Goal: Task Accomplishment & Management: Manage account settings

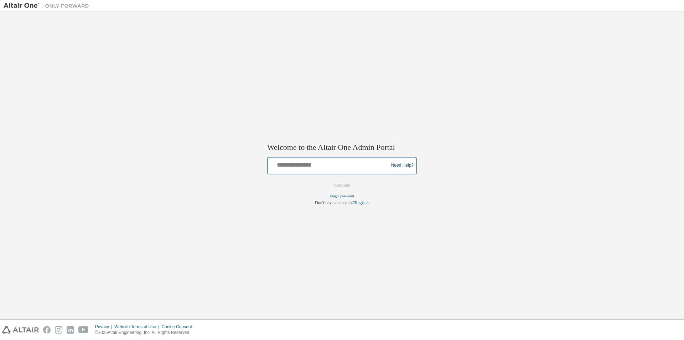
click at [289, 163] on input "text" at bounding box center [328, 164] width 117 height 10
type input "**********"
click at [346, 185] on button "Continue" at bounding box center [342, 185] width 31 height 11
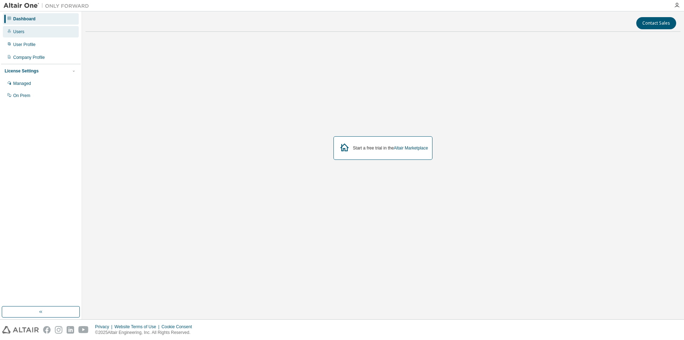
click at [21, 31] on div "Users" at bounding box center [18, 32] width 11 height 6
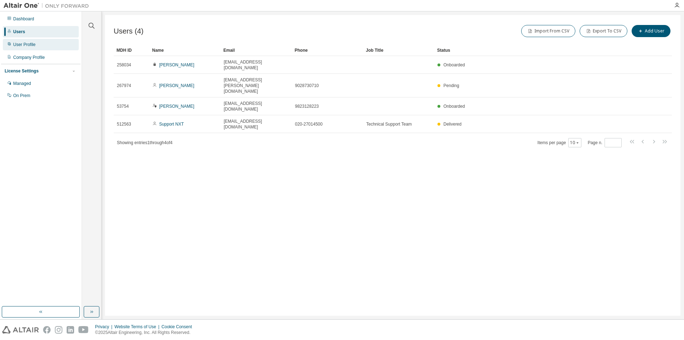
click at [20, 45] on div "User Profile" at bounding box center [24, 45] width 22 height 6
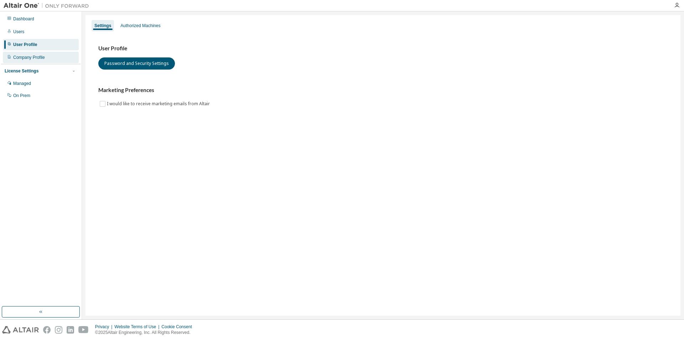
click at [20, 57] on div "Company Profile" at bounding box center [29, 58] width 32 height 6
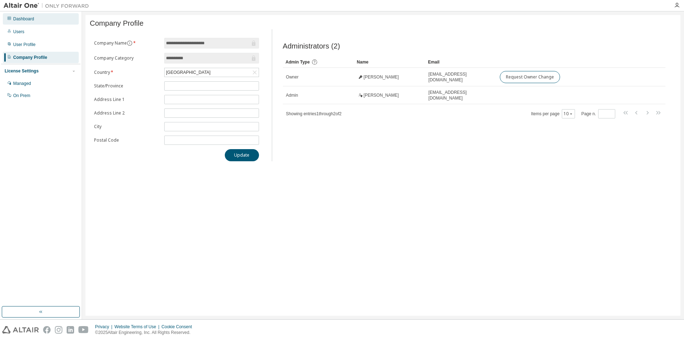
click at [18, 18] on div "Dashboard" at bounding box center [23, 19] width 21 height 6
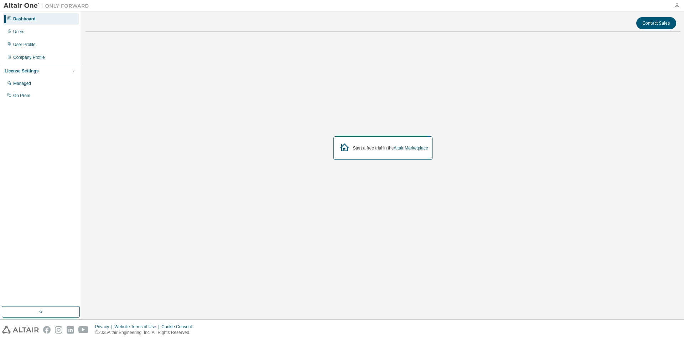
click at [675, 4] on icon "button" at bounding box center [677, 5] width 6 height 6
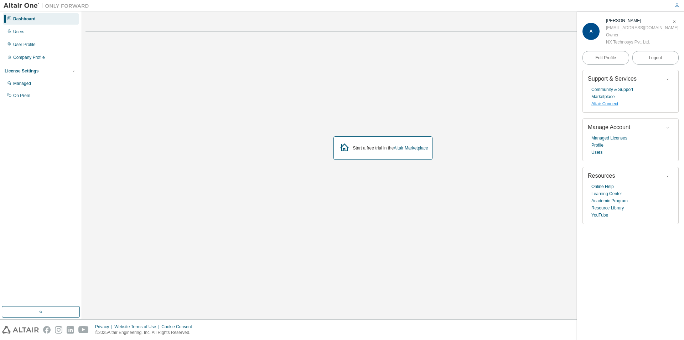
click at [606, 103] on link "Altair Connect" at bounding box center [605, 103] width 27 height 7
click at [24, 5] on img at bounding box center [48, 5] width 89 height 7
click at [23, 6] on img at bounding box center [48, 5] width 89 height 7
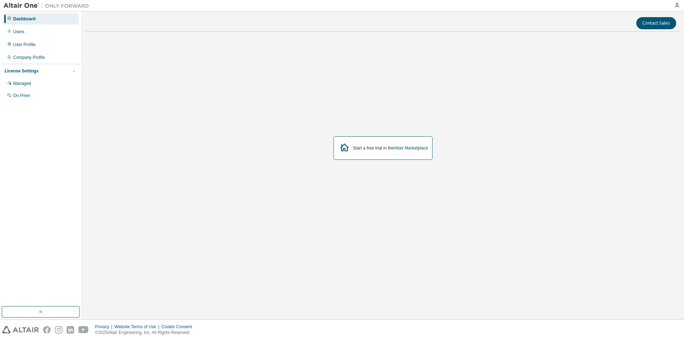
click at [75, 72] on icon "button" at bounding box center [74, 71] width 4 height 4
click at [24, 15] on div "Dashboard" at bounding box center [41, 18] width 76 height 11
click at [9, 18] on icon at bounding box center [9, 18] width 4 height 4
